Goal: Task Accomplishment & Management: Manage account settings

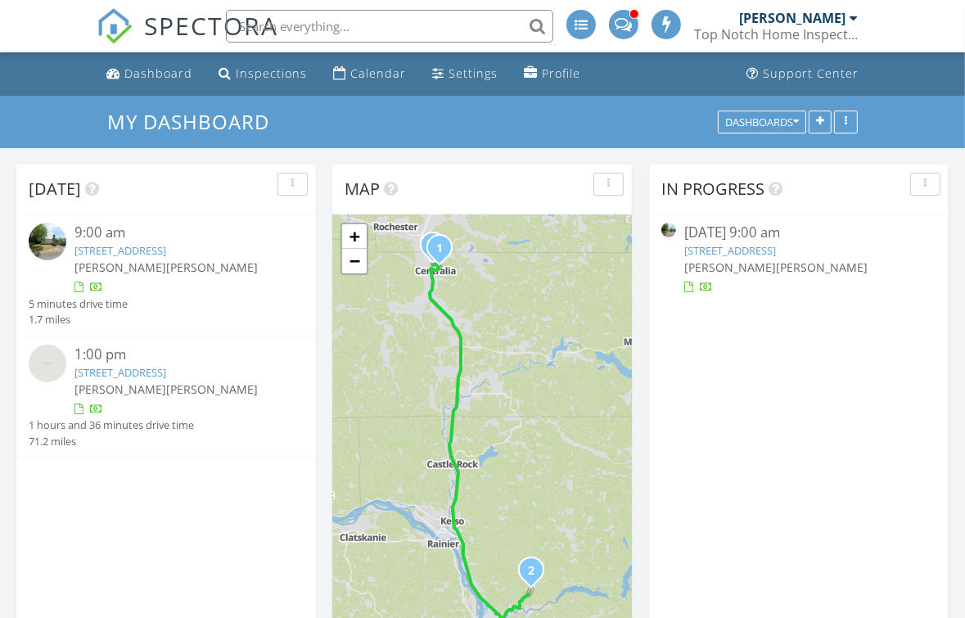
scroll to position [7, 7]
click at [166, 254] on link "1322 Crescent Ave , Centralia, WA 98531" at bounding box center [121, 250] width 92 height 15
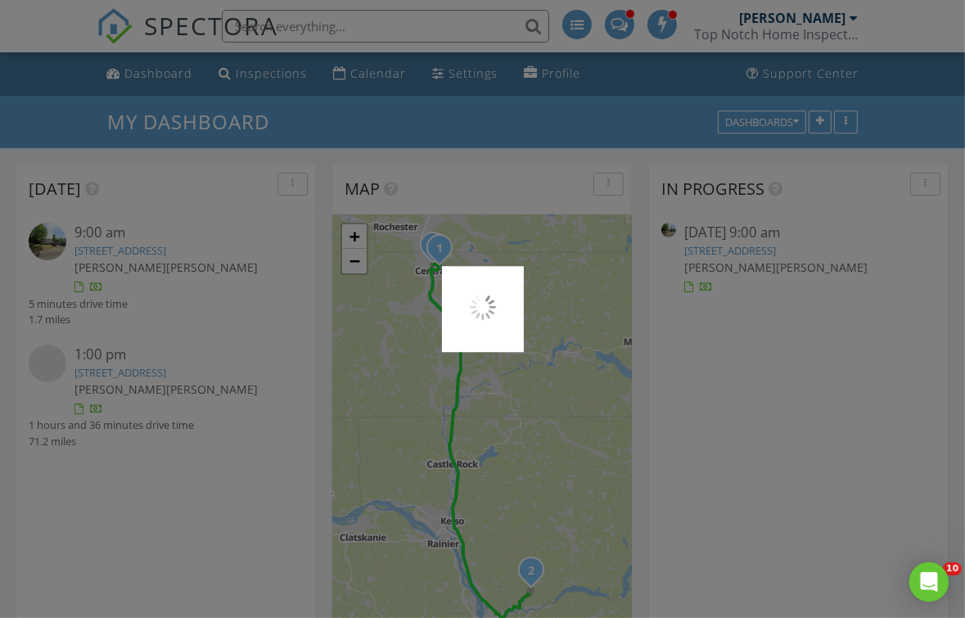
scroll to position [0, 0]
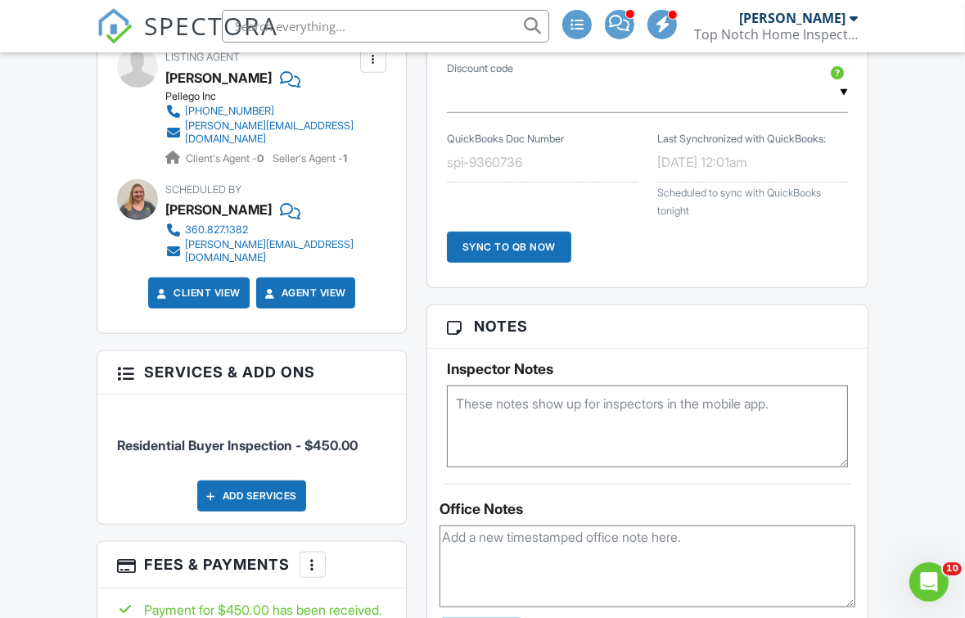
scroll to position [982, 0]
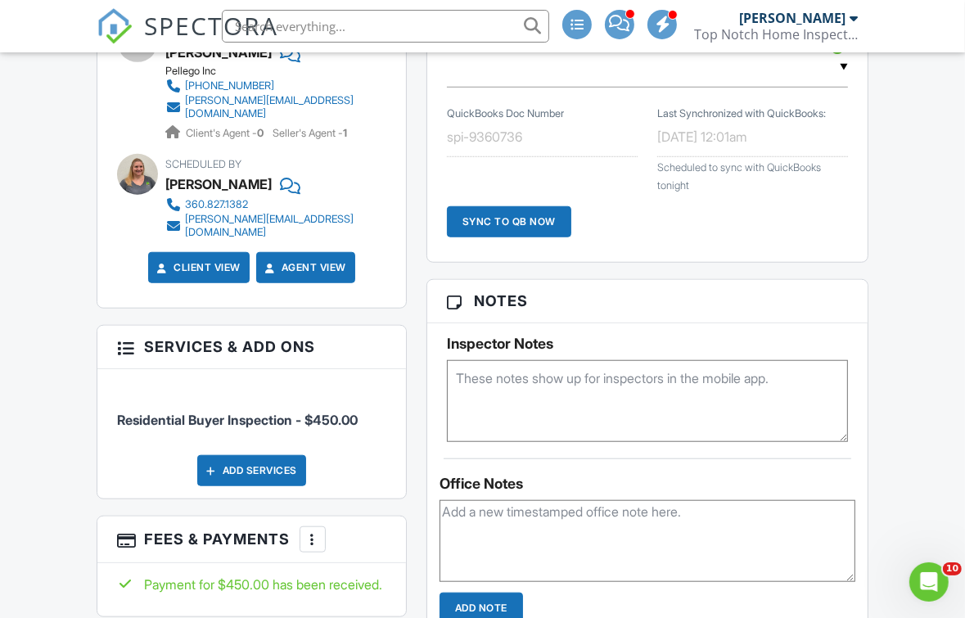
click at [621, 503] on textarea at bounding box center [648, 541] width 416 height 82
type textarea "There may be a Foundation Certification requested, photos wil be uploaded"
click at [509, 603] on input "Add Note" at bounding box center [482, 608] width 84 height 31
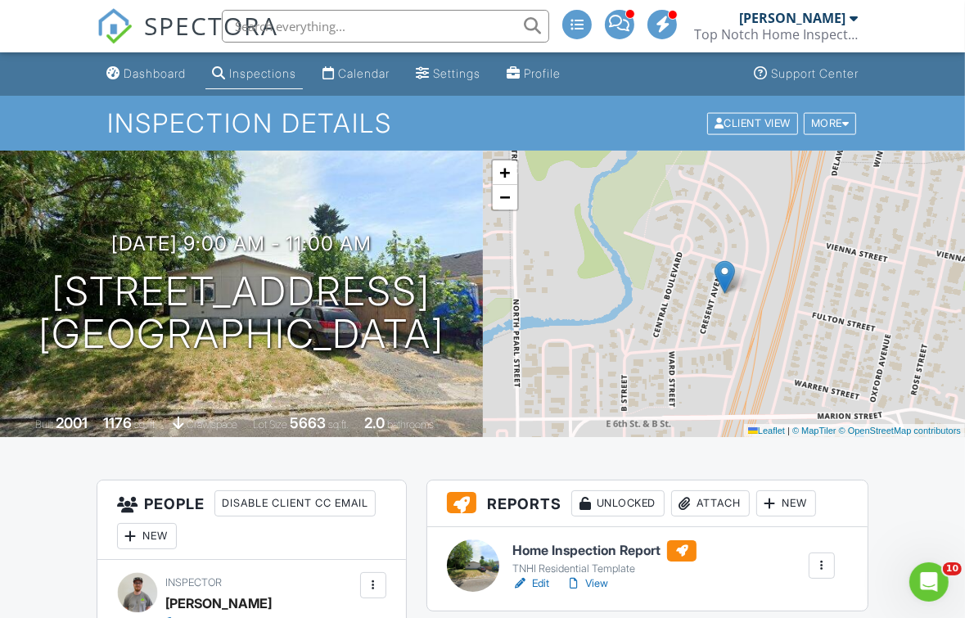
scroll to position [164, 0]
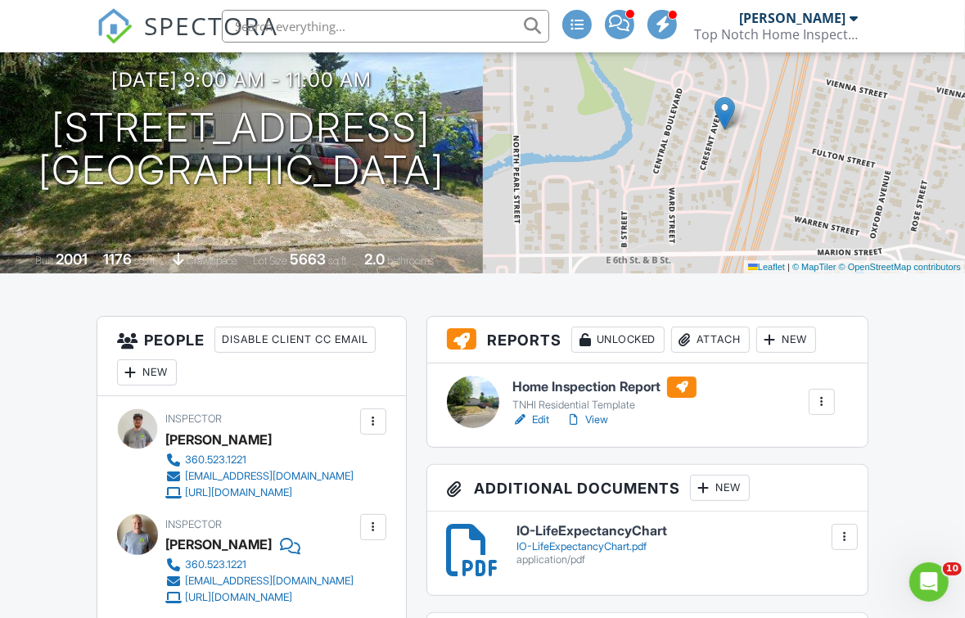
click at [622, 387] on h6 "Home Inspection Report" at bounding box center [604, 387] width 184 height 21
